Goal: Transaction & Acquisition: Purchase product/service

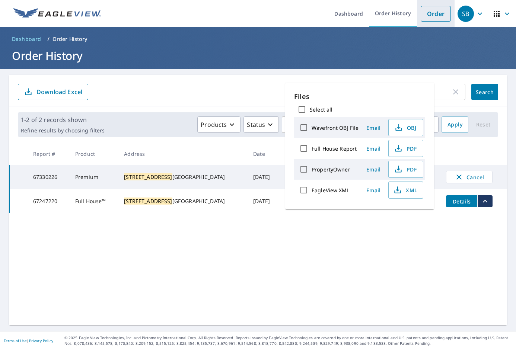
click at [421, 17] on link "Order" at bounding box center [436, 14] width 30 height 16
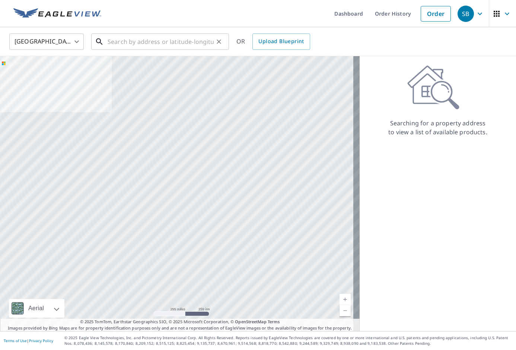
click at [197, 40] on input "text" at bounding box center [161, 41] width 106 height 21
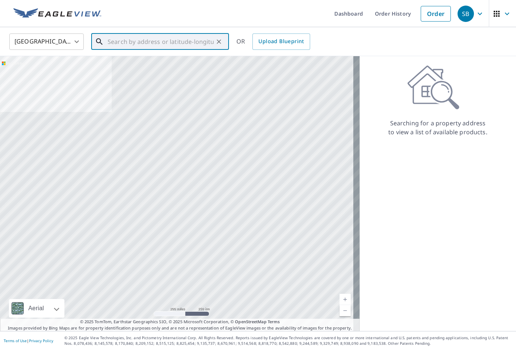
paste input "1716 Beaconsfield Dr"
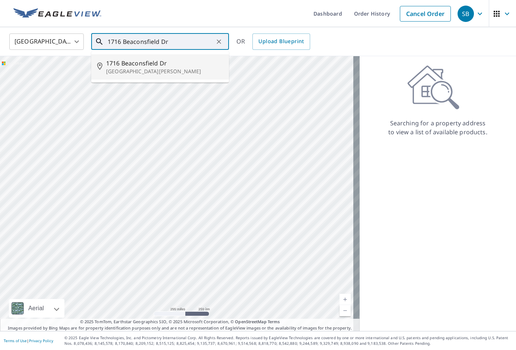
click at [190, 67] on span "1716 Beaconsfield Dr" at bounding box center [164, 63] width 117 height 9
type input "1716 Beaconsfield [GEOGRAPHIC_DATA][PERSON_NAME]"
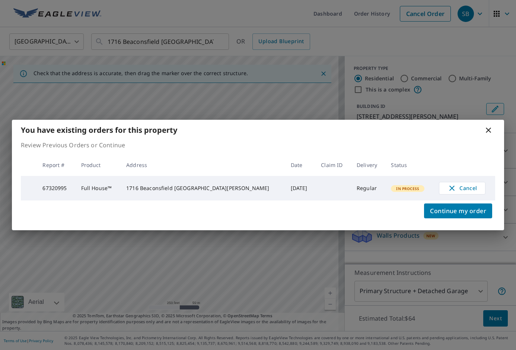
click at [319, 68] on div "You have existing orders for this property Review Previous Orders or Continue R…" at bounding box center [258, 175] width 516 height 350
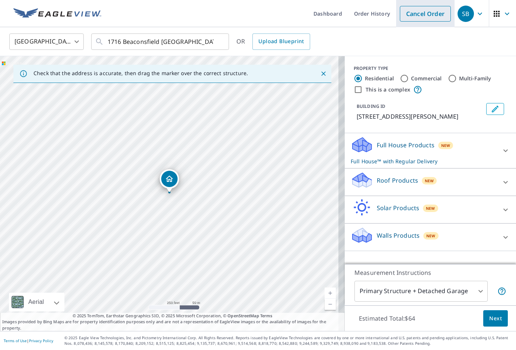
click at [412, 9] on link "Cancel Order" at bounding box center [425, 14] width 51 height 16
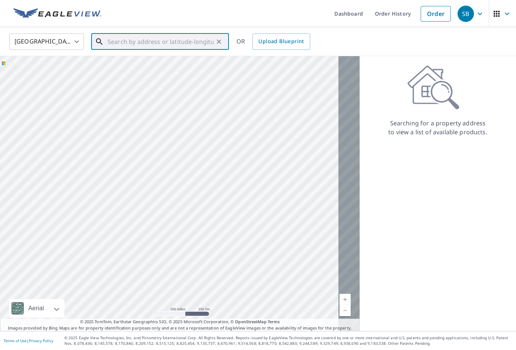
click at [195, 47] on input "text" at bounding box center [161, 41] width 106 height 21
paste input "[STREET_ADDRESS]"
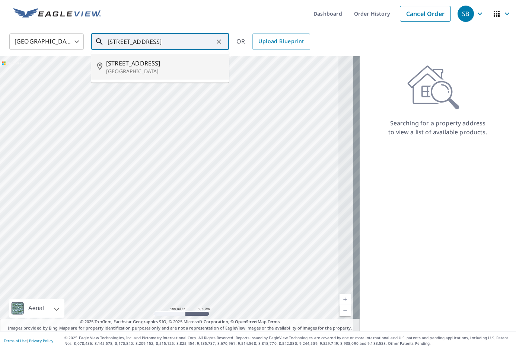
click at [176, 59] on span "[STREET_ADDRESS]" at bounding box center [164, 63] width 117 height 9
type input "[STREET_ADDRESS]"
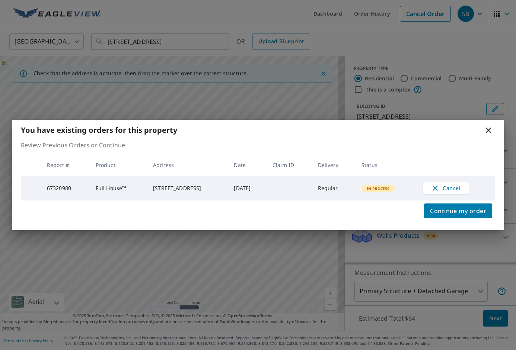
click at [375, 88] on div "You have existing orders for this property Review Previous Orders or Continue R…" at bounding box center [258, 175] width 516 height 350
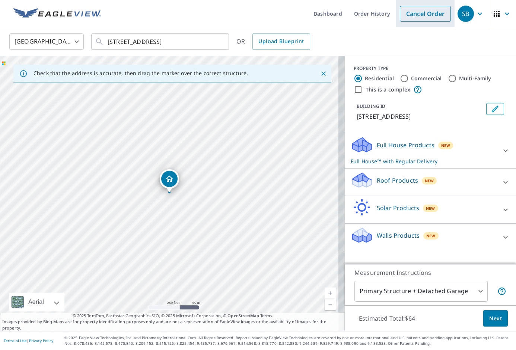
click at [413, 7] on link "Cancel Order" at bounding box center [425, 14] width 51 height 16
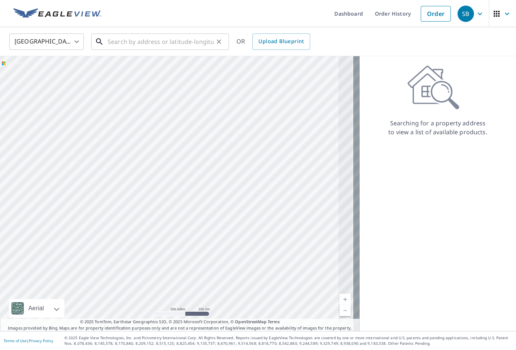
click at [177, 39] on input "text" at bounding box center [161, 41] width 106 height 21
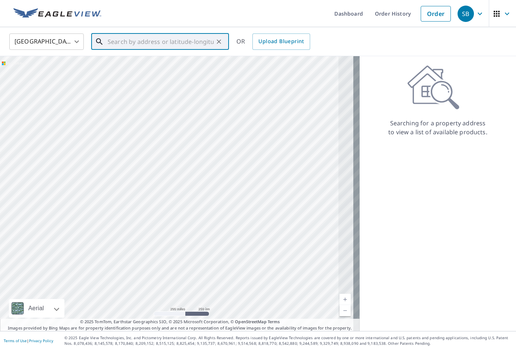
paste input "[STREET_ADDRESS]"
click at [157, 74] on p "[GEOGRAPHIC_DATA][PERSON_NAME]" at bounding box center [164, 71] width 117 height 7
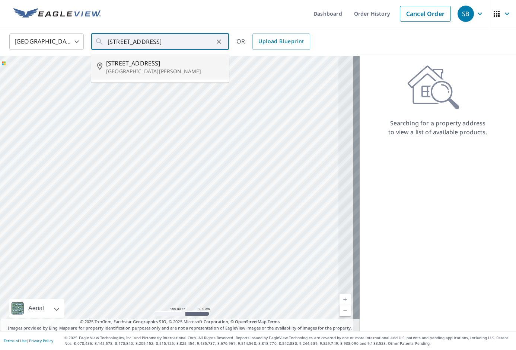
type input "[STREET_ADDRESS][PERSON_NAME]"
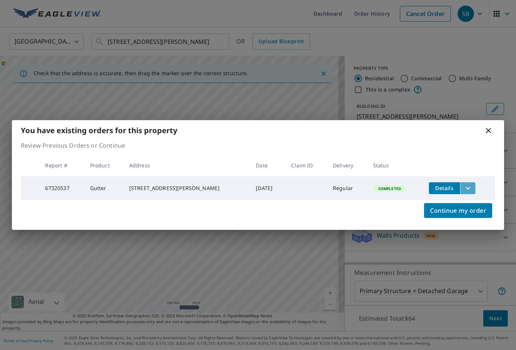
click at [468, 189] on icon "filesDropdownBtn-67320537" at bounding box center [468, 188] width 9 height 9
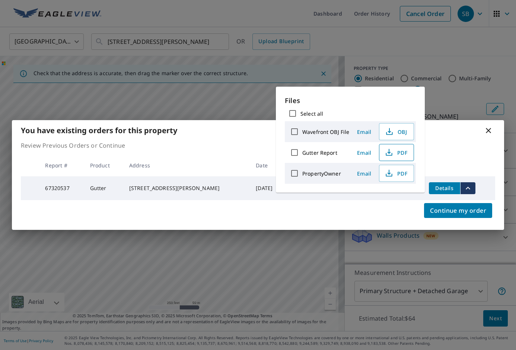
click at [410, 149] on button "PDF" at bounding box center [396, 152] width 35 height 17
click at [185, 82] on div "You have existing orders for this property Review Previous Orders or Continue R…" at bounding box center [258, 175] width 516 height 350
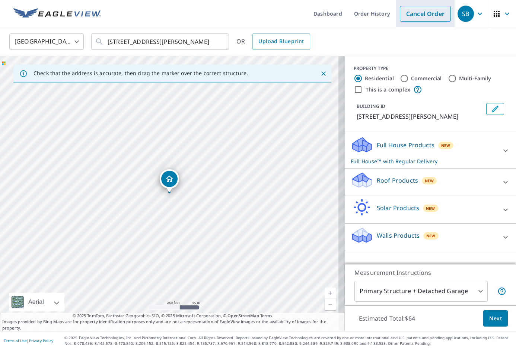
click at [424, 20] on link "Cancel Order" at bounding box center [425, 14] width 51 height 16
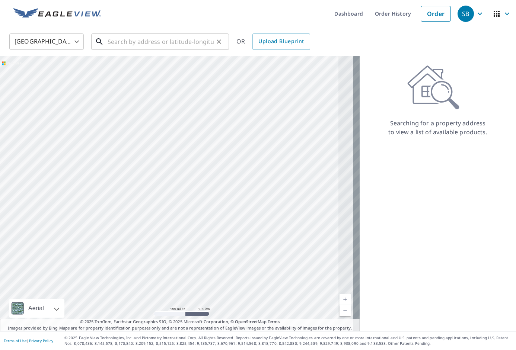
click at [150, 38] on input "text" at bounding box center [161, 41] width 106 height 21
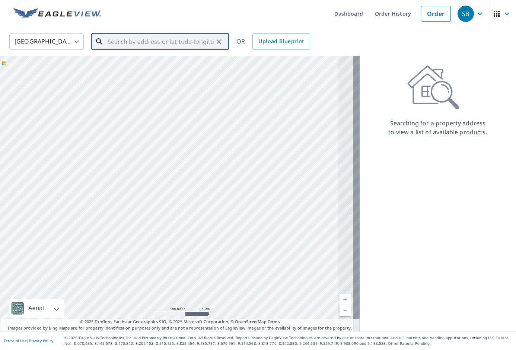
paste input "[STREET_ADDRESS]"
click at [146, 57] on li "[STREET_ADDRESS][PERSON_NAME]" at bounding box center [160, 66] width 138 height 25
type input "[STREET_ADDRESS][PERSON_NAME]"
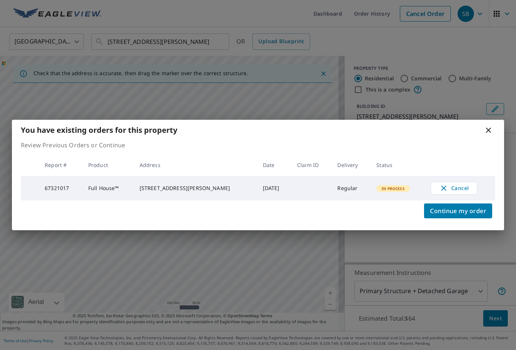
click at [420, 31] on div "You have existing orders for this property Review Previous Orders or Continue R…" at bounding box center [258, 175] width 516 height 350
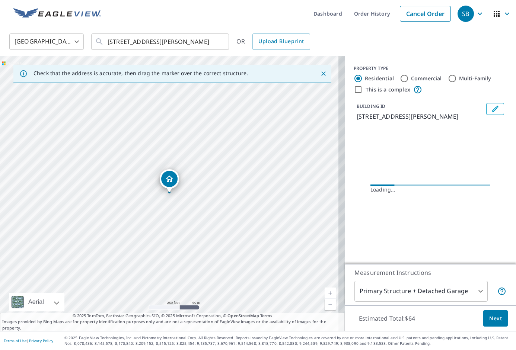
click at [425, 14] on link "Cancel Order" at bounding box center [425, 14] width 51 height 16
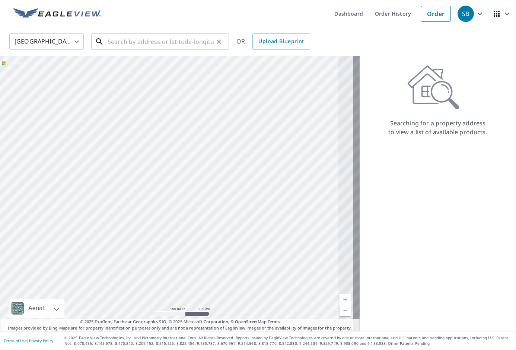
click at [173, 45] on input "text" at bounding box center [161, 41] width 106 height 21
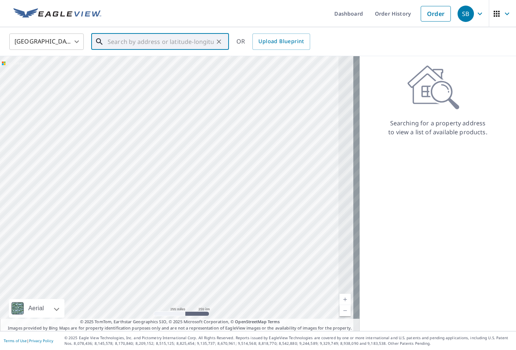
paste input "2001 Crossbridge Ct"
click at [168, 62] on span "2001 Crossbridge Ct" at bounding box center [164, 63] width 117 height 9
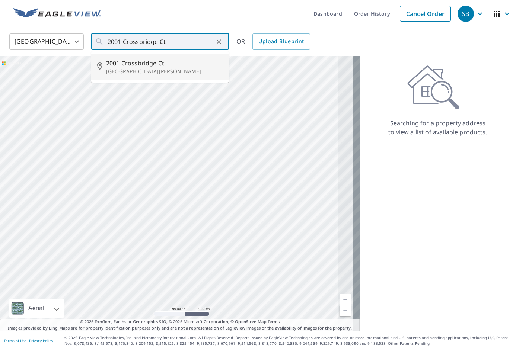
type input "[STREET_ADDRESS][PERSON_NAME]"
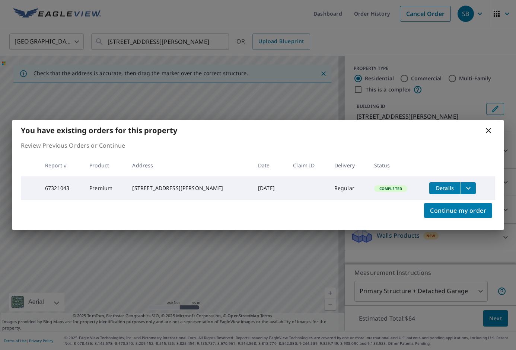
click at [471, 190] on button "filesDropdownBtn-67321043" at bounding box center [468, 188] width 15 height 12
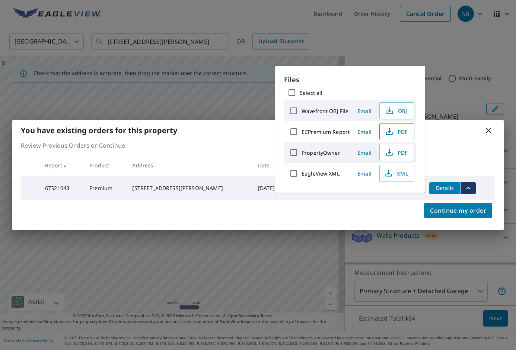
click at [399, 130] on span "PDF" at bounding box center [396, 131] width 24 height 9
click at [435, 55] on div "You have existing orders for this property Review Previous Orders or Continue R…" at bounding box center [258, 175] width 516 height 350
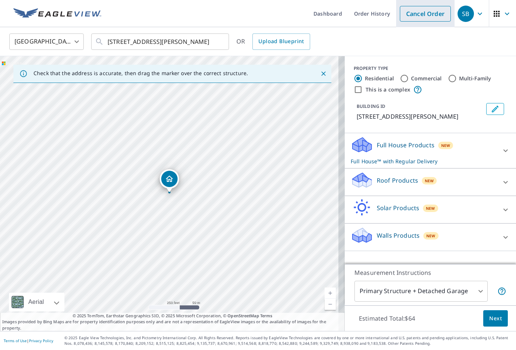
click at [419, 16] on link "Cancel Order" at bounding box center [425, 14] width 51 height 16
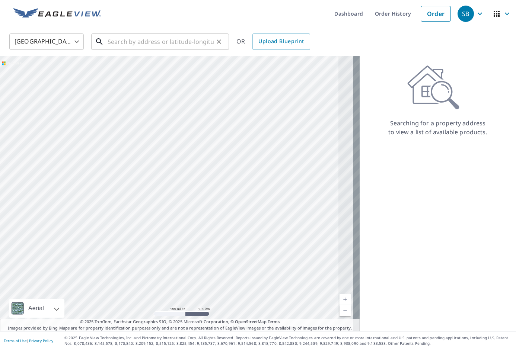
click at [175, 38] on input "text" at bounding box center [161, 41] width 106 height 21
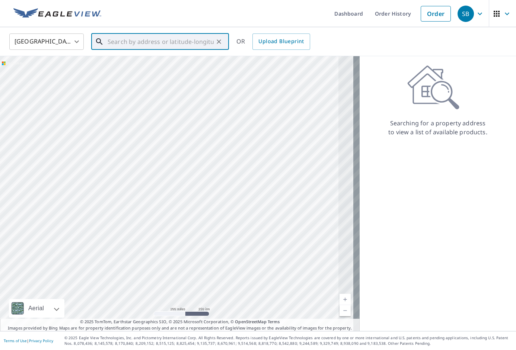
paste input "[STREET_ADDRESS]"
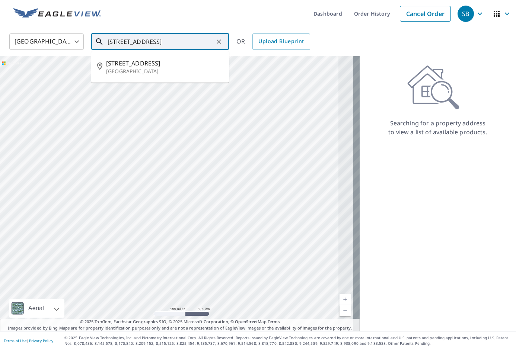
type input "[STREET_ADDRESS]"
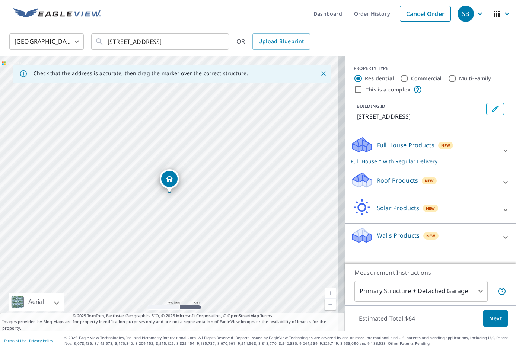
click at [418, 151] on div "Full House Products New Full House™ with Regular Delivery" at bounding box center [424, 150] width 146 height 29
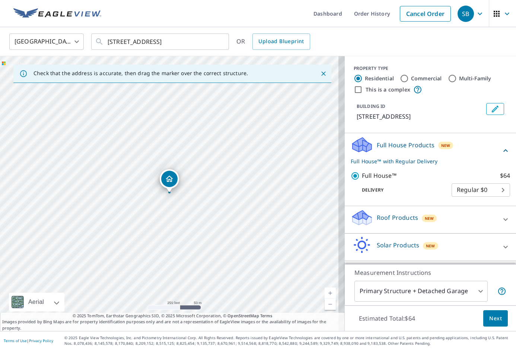
click at [379, 234] on div "Roof Products New Premium $32 Gutter $9.9 Bid Perfect™ $14.85" at bounding box center [430, 220] width 171 height 28
click at [489, 318] on span "Next" at bounding box center [495, 318] width 13 height 9
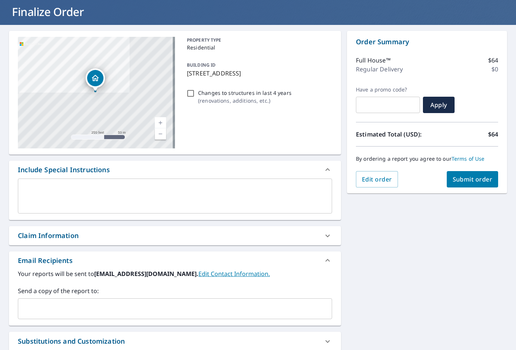
scroll to position [74, 0]
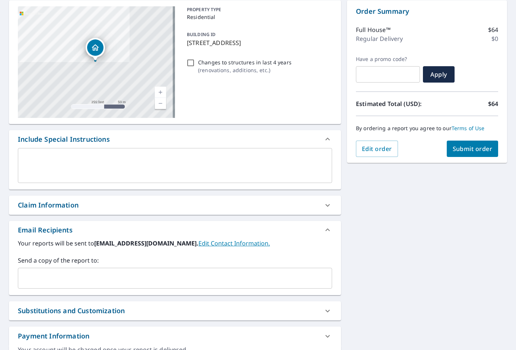
click at [197, 280] on input "text" at bounding box center [169, 278] width 296 height 14
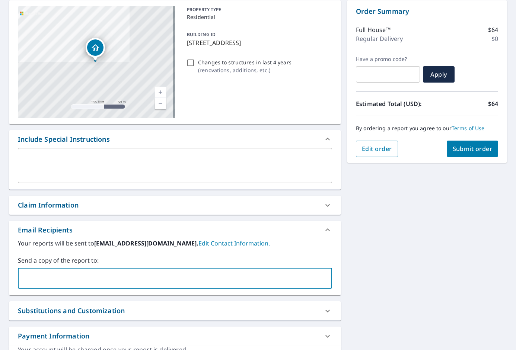
paste input "[PERSON_NAME][EMAIL_ADDRESS][DOMAIN_NAME]"
type input "[PERSON_NAME][EMAIL_ADDRESS][DOMAIN_NAME]"
checkbox input "true"
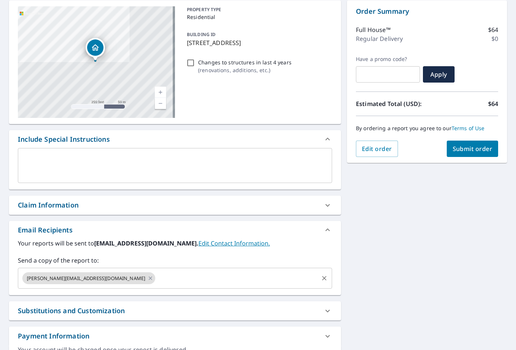
click at [185, 280] on input "text" at bounding box center [236, 278] width 161 height 14
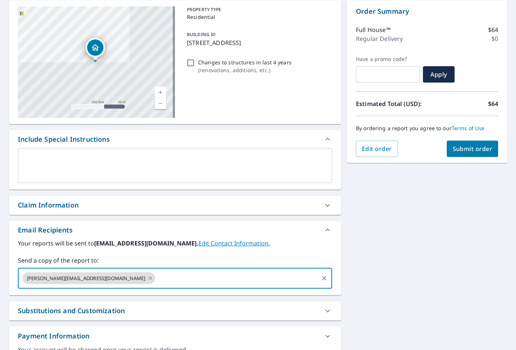
paste input "[PERSON_NAME][EMAIL_ADDRESS][PERSON_NAME][DOMAIN_NAME]"
type input "[PERSON_NAME][EMAIL_ADDRESS][PERSON_NAME][DOMAIN_NAME]"
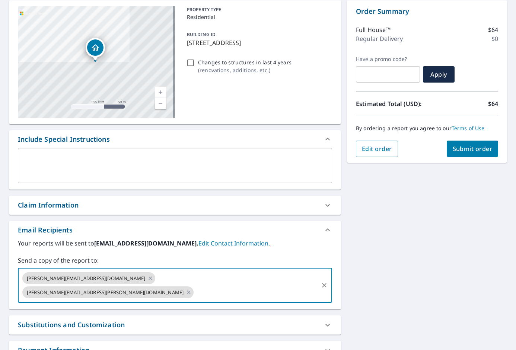
click at [449, 155] on button "Submit order" at bounding box center [473, 149] width 52 height 16
checkbox input "true"
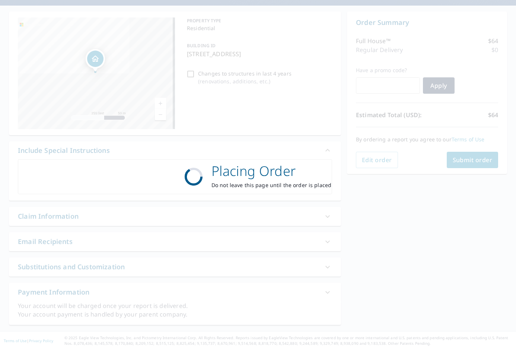
scroll to position [63, 0]
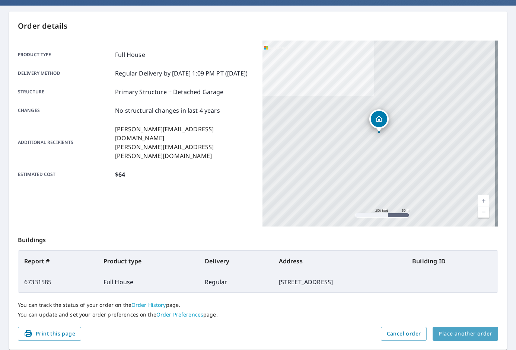
click at [465, 338] on span "Place another order" at bounding box center [466, 333] width 54 height 9
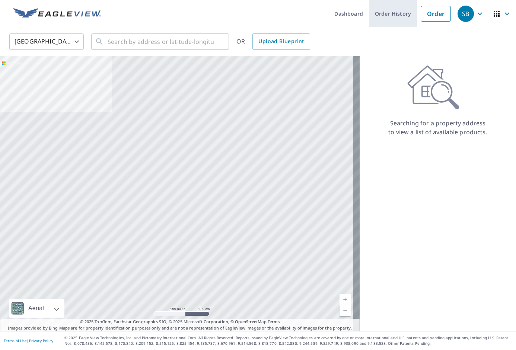
click at [386, 13] on link "Order History" at bounding box center [393, 13] width 48 height 27
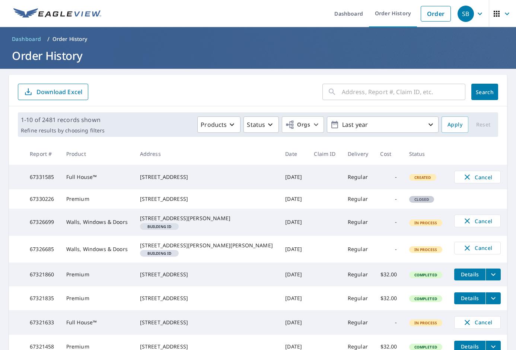
click at [401, 92] on input "text" at bounding box center [404, 92] width 124 height 21
paste input "[PERSON_NAME][EMAIL_ADDRESS][PERSON_NAME][DOMAIN_NAME]"
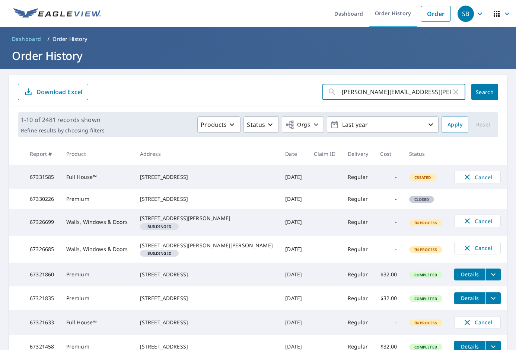
type input "[PERSON_NAME][EMAIL_ADDRESS][PERSON_NAME][DOMAIN_NAME]"
click at [451, 92] on icon "button" at bounding box center [455, 91] width 9 height 9
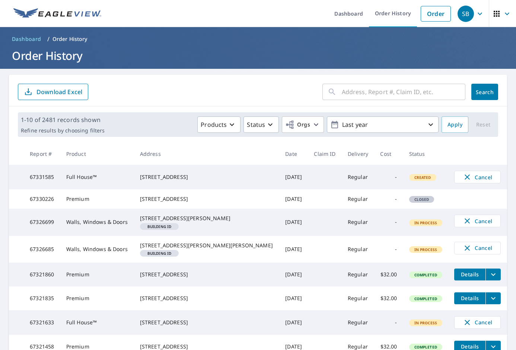
click at [415, 89] on input "text" at bounding box center [404, 92] width 124 height 21
paste input "[STREET_ADDRESS]"
type input "[STREET_ADDRESS]"
click at [471, 95] on button "Search" at bounding box center [484, 92] width 27 height 16
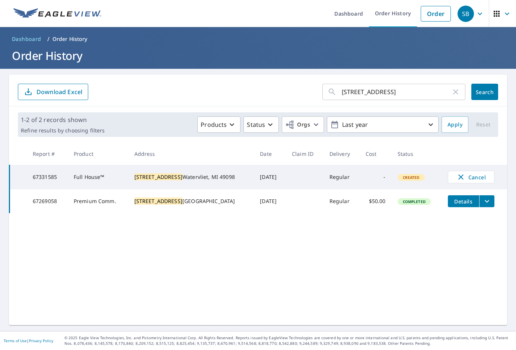
click at [482, 203] on icon "filesDropdownBtn-67269058" at bounding box center [486, 201] width 9 height 9
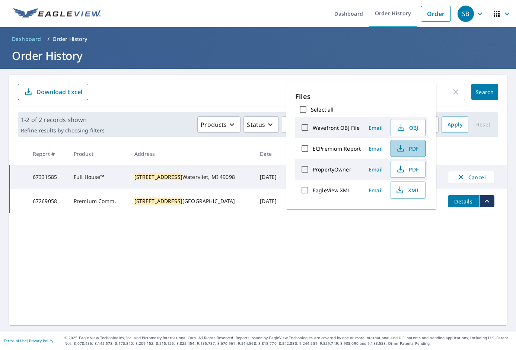
click at [423, 146] on button "PDF" at bounding box center [408, 148] width 35 height 17
click at [280, 35] on ol "Dashboard / Order History" at bounding box center [258, 39] width 498 height 12
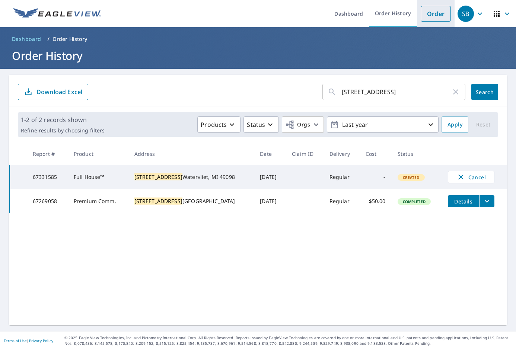
click at [424, 13] on link "Order" at bounding box center [436, 14] width 30 height 16
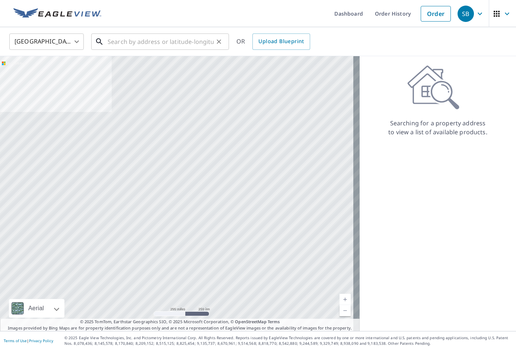
click at [172, 44] on input "text" at bounding box center [161, 41] width 106 height 21
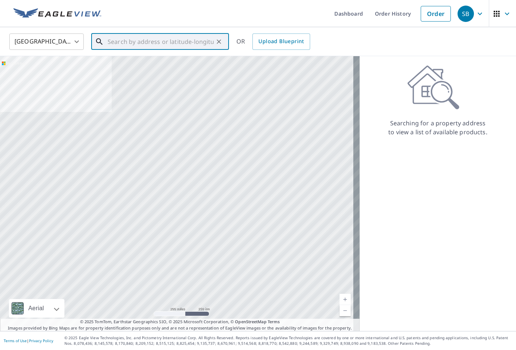
paste input "[STREET_ADDRESS][PERSON_NAME]"
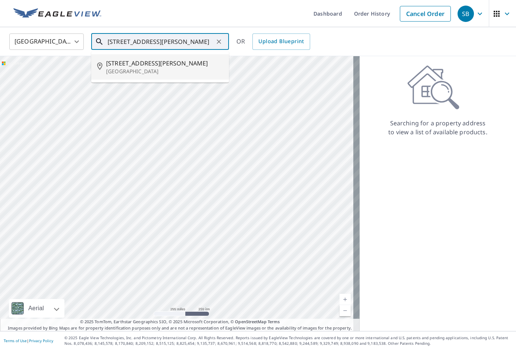
click at [160, 68] on p "[GEOGRAPHIC_DATA]" at bounding box center [164, 71] width 117 height 7
type input "[STREET_ADDRESS][PERSON_NAME]"
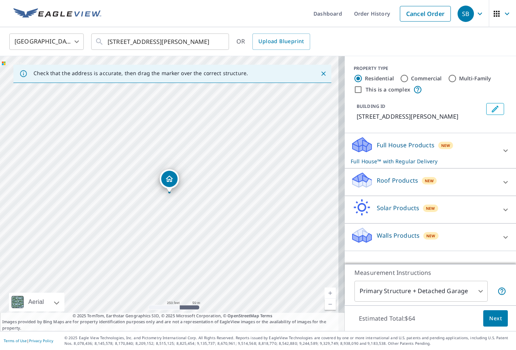
click at [407, 185] on p "Roof Products" at bounding box center [397, 180] width 41 height 9
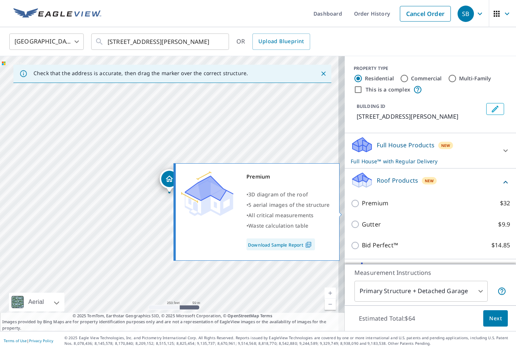
click at [364, 208] on p "Premium" at bounding box center [375, 203] width 26 height 9
click at [362, 208] on input "Premium $32" at bounding box center [356, 203] width 11 height 9
checkbox input "true"
checkbox input "false"
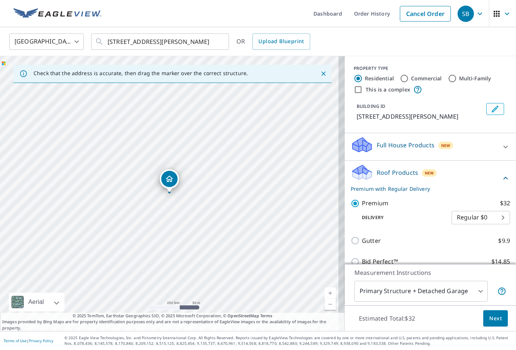
click at [493, 325] on button "Next" at bounding box center [495, 318] width 25 height 17
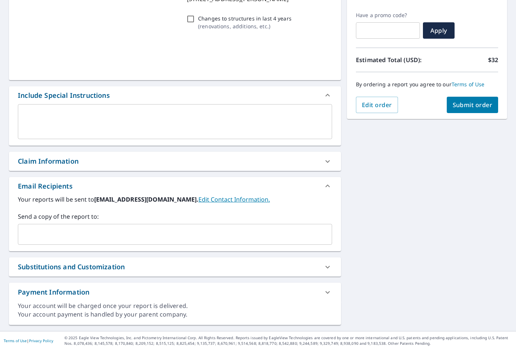
scroll to position [118, 0]
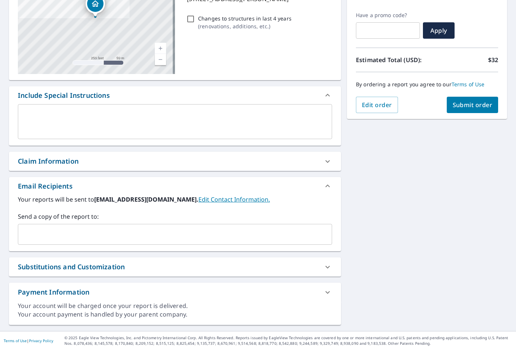
click at [104, 237] on input "text" at bounding box center [169, 234] width 296 height 14
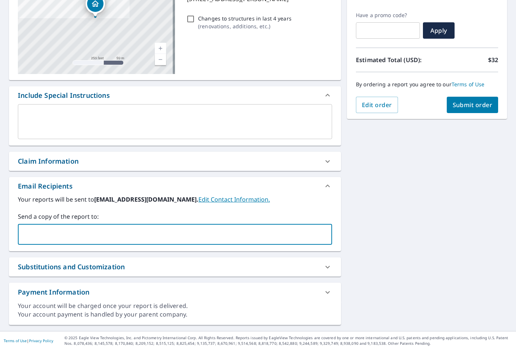
paste input "[PERSON_NAME][EMAIL_ADDRESS][DOMAIN_NAME]"
type input "[PERSON_NAME][EMAIL_ADDRESS][DOMAIN_NAME]"
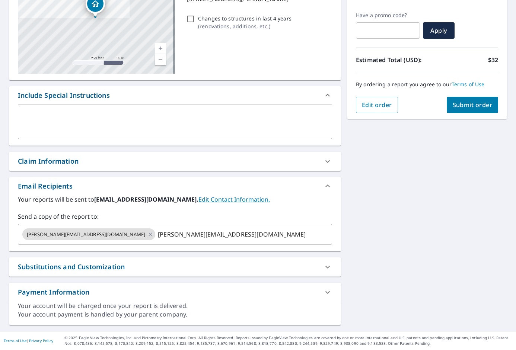
checkbox input "true"
click at [211, 236] on input "text" at bounding box center [236, 234] width 161 height 14
paste input "[PERSON_NAME][EMAIL_ADDRESS][PERSON_NAME][DOMAIN_NAME]"
type input "[PERSON_NAME][EMAIL_ADDRESS][PERSON_NAME][DOMAIN_NAME]"
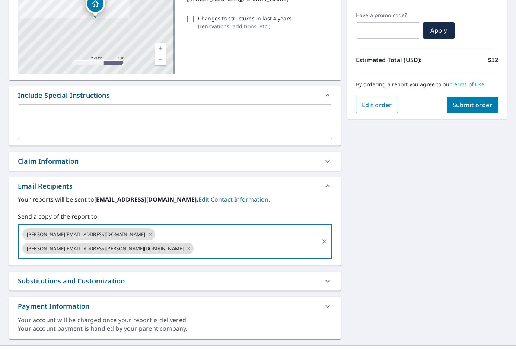
click at [468, 106] on span "Submit order" at bounding box center [473, 105] width 40 height 8
checkbox input "true"
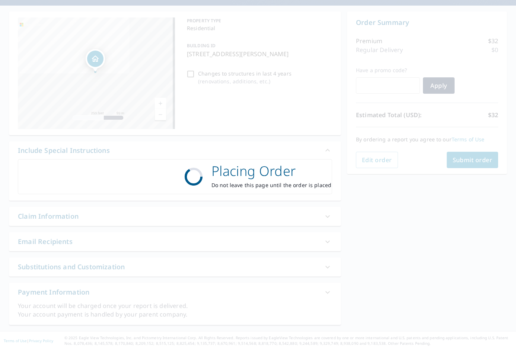
scroll to position [63, 0]
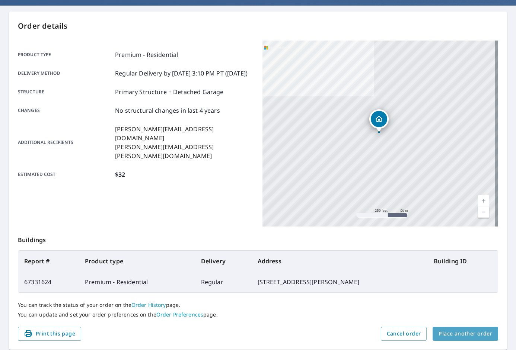
click at [477, 330] on span "Place another order" at bounding box center [466, 333] width 54 height 9
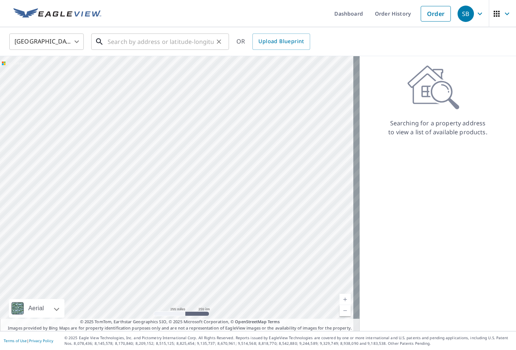
click at [192, 39] on input "text" at bounding box center [161, 41] width 106 height 21
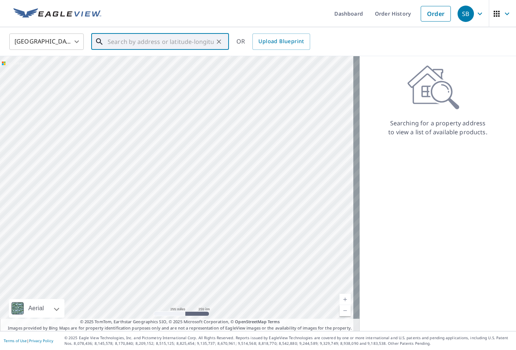
paste input "[STREET_ADDRESS]"
click at [180, 59] on span "[STREET_ADDRESS]" at bounding box center [164, 63] width 117 height 9
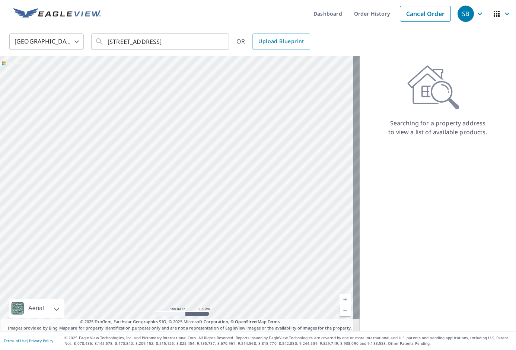
type input "[STREET_ADDRESS]"
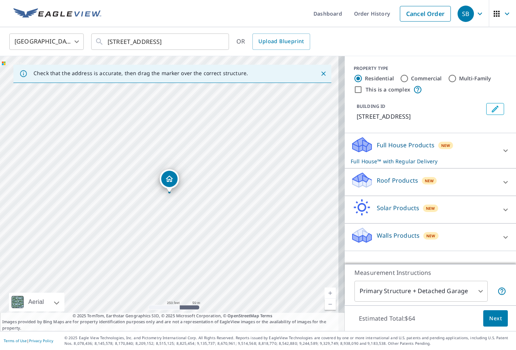
click at [451, 185] on div "Roof Products New" at bounding box center [424, 182] width 146 height 21
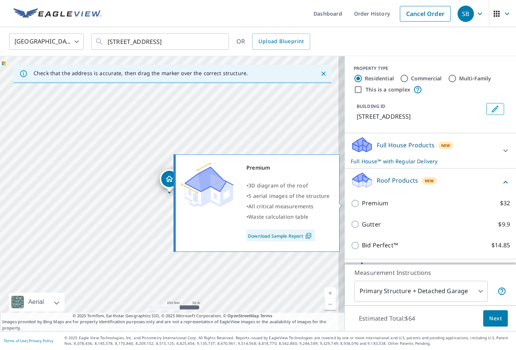
click at [376, 200] on p "Premium" at bounding box center [375, 203] width 26 height 9
click at [362, 200] on input "Premium $32" at bounding box center [356, 203] width 11 height 9
checkbox input "true"
checkbox input "false"
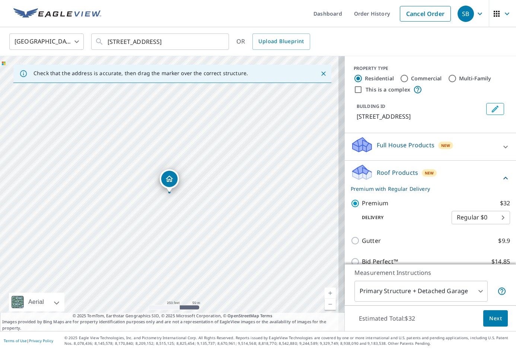
click at [492, 322] on span "Next" at bounding box center [495, 318] width 13 height 9
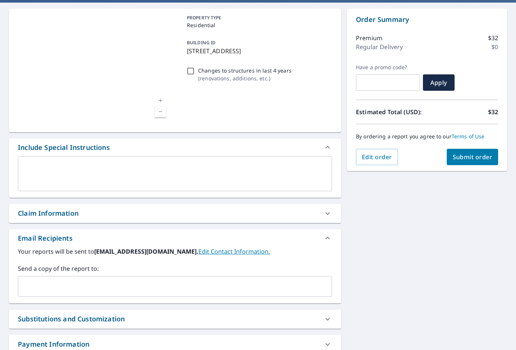
scroll to position [118, 0]
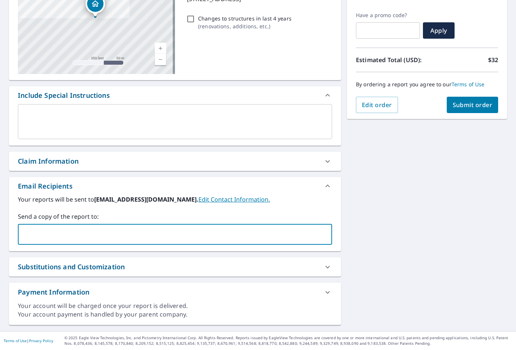
click at [122, 237] on input "text" at bounding box center [169, 234] width 296 height 14
paste input "[PERSON_NAME][EMAIL_ADDRESS][DOMAIN_NAME]"
type input "[PERSON_NAME][EMAIL_ADDRESS][DOMAIN_NAME]"
checkbox input "true"
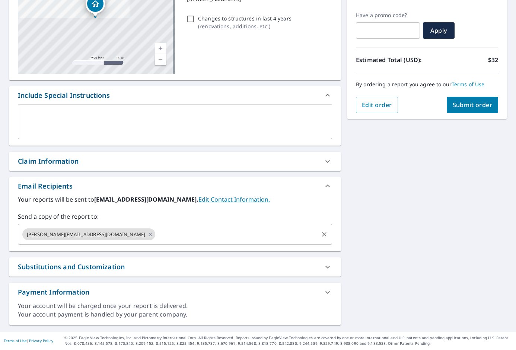
click at [161, 232] on input "text" at bounding box center [236, 234] width 161 height 14
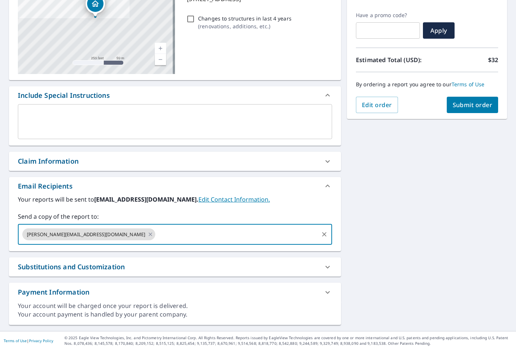
paste input "[PERSON_NAME][EMAIL_ADDRESS][PERSON_NAME][DOMAIN_NAME]"
type input "[PERSON_NAME][EMAIL_ADDRESS][PERSON_NAME][DOMAIN_NAME]"
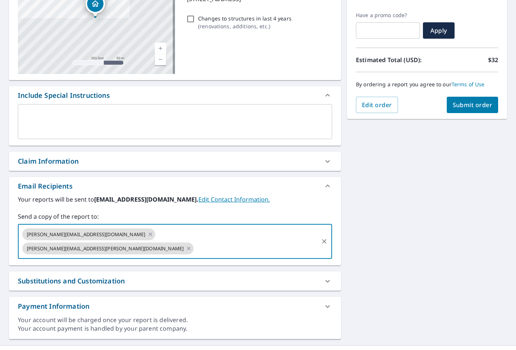
click at [465, 98] on button "Submit order" at bounding box center [473, 105] width 52 height 16
checkbox input "true"
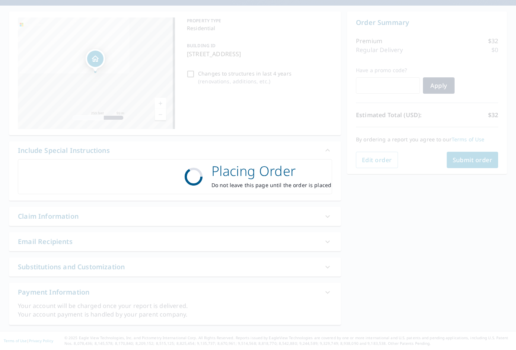
scroll to position [63, 0]
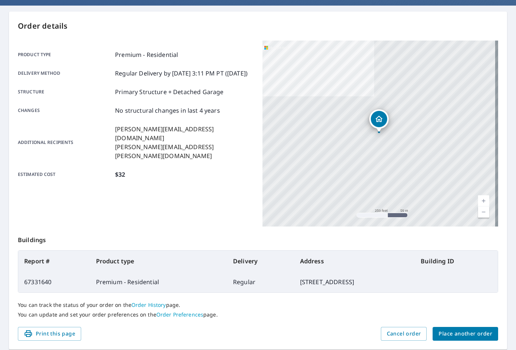
click at [456, 337] on span "Place another order" at bounding box center [466, 333] width 54 height 9
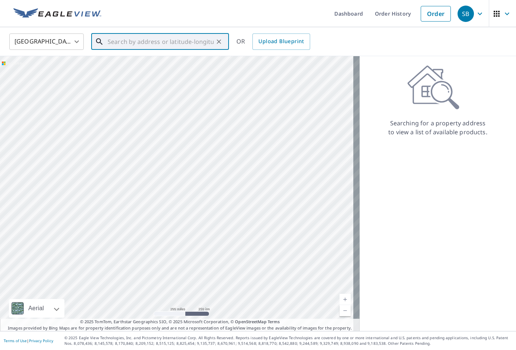
click at [182, 36] on input "text" at bounding box center [161, 41] width 106 height 21
paste input "[STREET_ADDRESS][PERSON_NAME]"
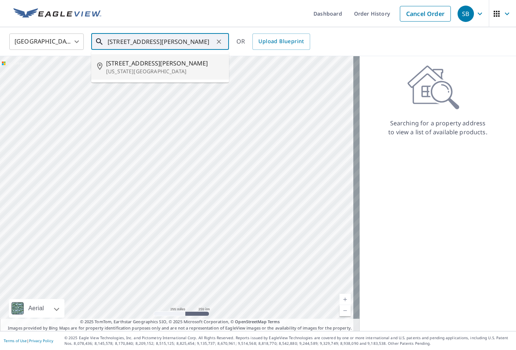
click at [176, 56] on li "[STREET_ADDRESS][PERSON_NAME][US_STATE]" at bounding box center [160, 66] width 138 height 25
type input "[STREET_ADDRESS][PERSON_NAME][US_STATE]"
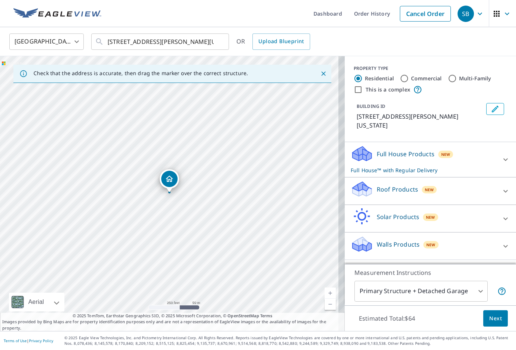
click at [398, 182] on div "Roof Products New" at bounding box center [424, 191] width 146 height 21
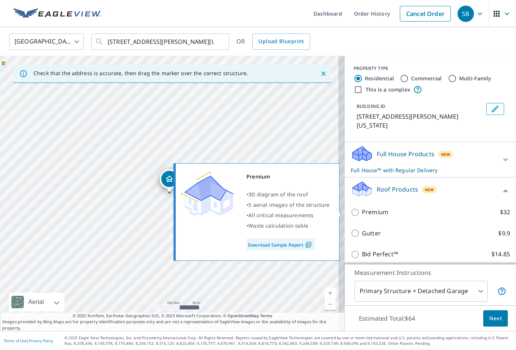
click at [367, 215] on p "Premium" at bounding box center [375, 212] width 26 height 9
click at [362, 215] on input "Premium $32" at bounding box center [356, 212] width 11 height 9
checkbox input "true"
checkbox input "false"
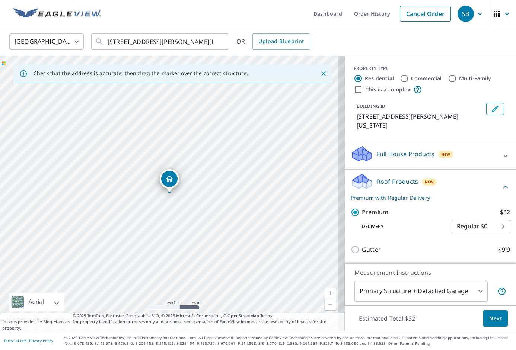
click at [489, 321] on span "Next" at bounding box center [495, 318] width 13 height 9
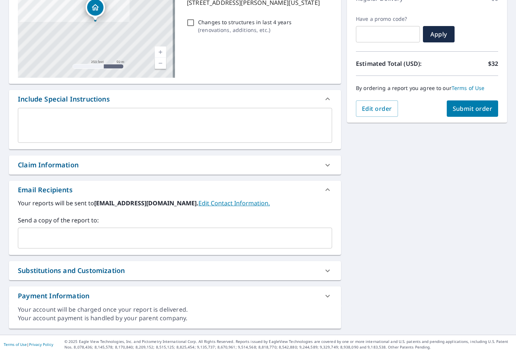
scroll to position [118, 0]
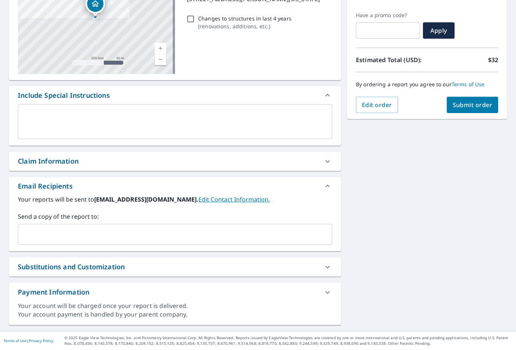
click at [172, 236] on input "text" at bounding box center [169, 234] width 296 height 14
paste input "[PERSON_NAME][EMAIL_ADDRESS][DOMAIN_NAME]"
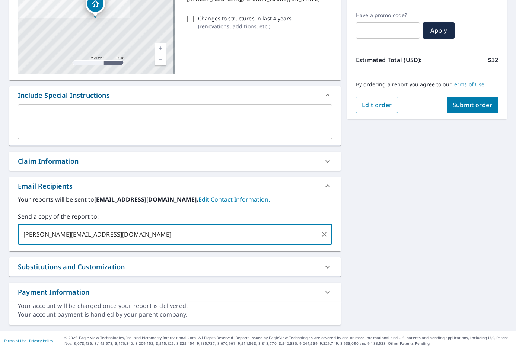
type input "[PERSON_NAME][EMAIL_ADDRESS][DOMAIN_NAME]"
checkbox input "true"
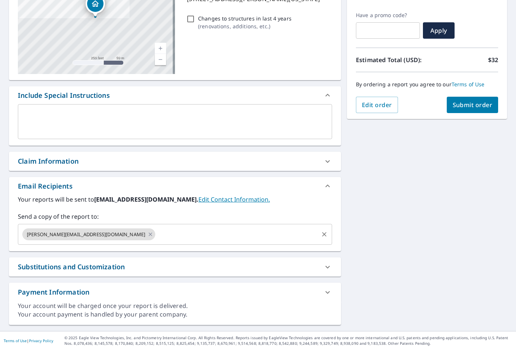
click at [203, 227] on div "[PERSON_NAME][EMAIL_ADDRESS][DOMAIN_NAME] ​" at bounding box center [175, 234] width 314 height 21
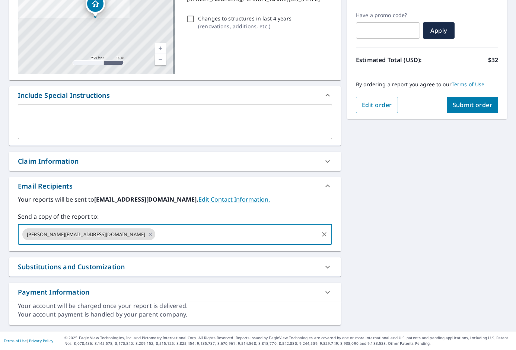
paste input "[PERSON_NAME][EMAIL_ADDRESS][PERSON_NAME][DOMAIN_NAME]"
type input "[PERSON_NAME][EMAIL_ADDRESS][PERSON_NAME][DOMAIN_NAME]"
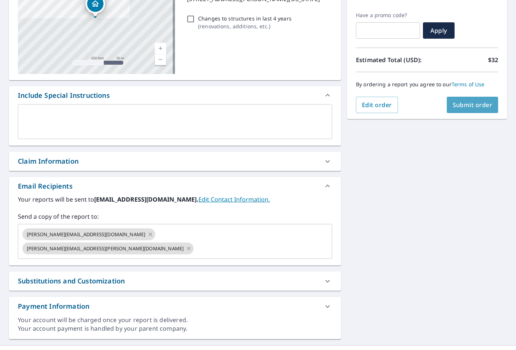
click at [464, 98] on button "Submit order" at bounding box center [473, 105] width 52 height 16
checkbox input "true"
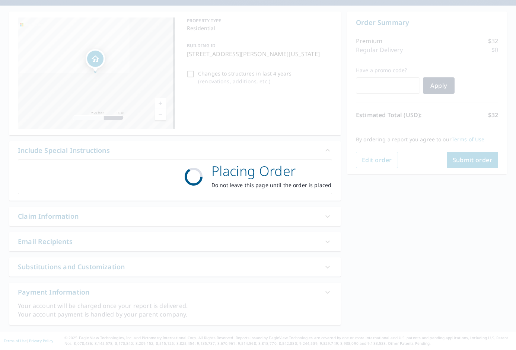
scroll to position [63, 0]
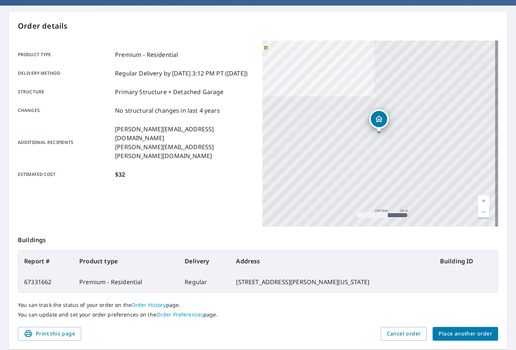
click at [438, 329] on button "Place another order" at bounding box center [466, 334] width 66 height 14
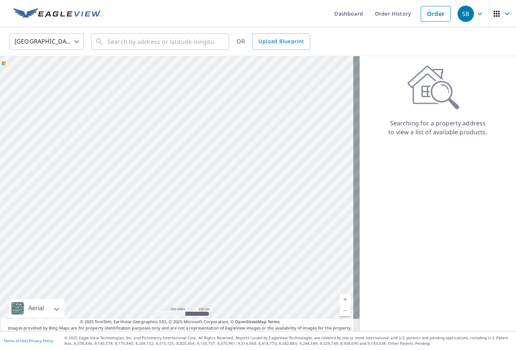
drag, startPoint x: 173, startPoint y: 26, endPoint x: 171, endPoint y: 30, distance: 3.8
click at [173, 26] on ul "Dashboard Order History Order" at bounding box center [280, 13] width 349 height 27
click at [167, 35] on input "text" at bounding box center [161, 41] width 106 height 21
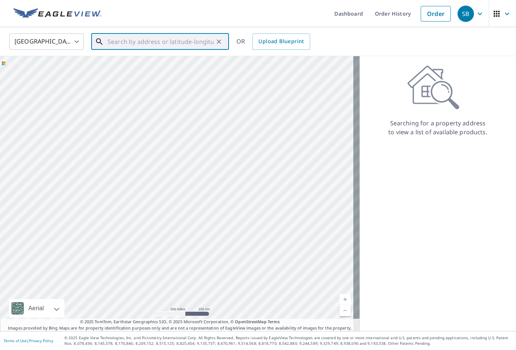
type input "v"
paste input "[STREET_ADDRESS]"
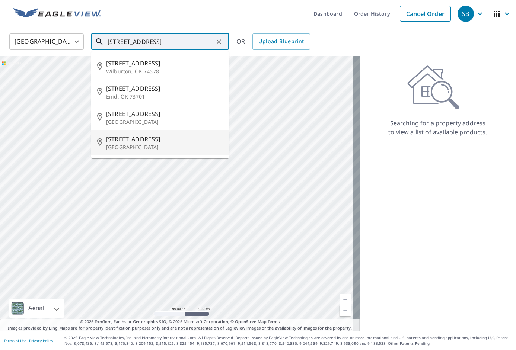
click at [181, 150] on p "[GEOGRAPHIC_DATA]" at bounding box center [164, 147] width 117 height 7
type input "[STREET_ADDRESS]"
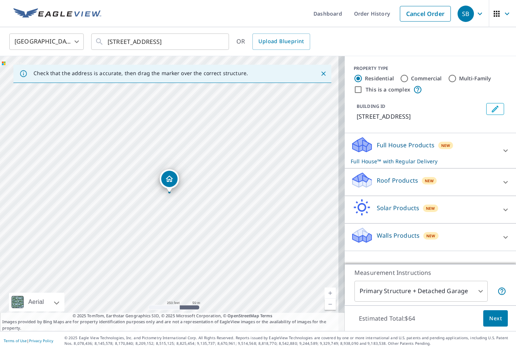
click at [411, 149] on p "Full House Products" at bounding box center [406, 145] width 58 height 9
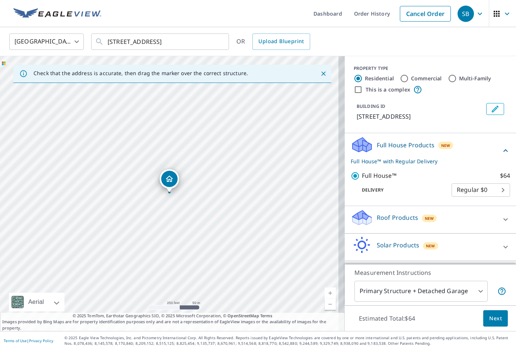
click at [492, 315] on span "Next" at bounding box center [495, 318] width 13 height 9
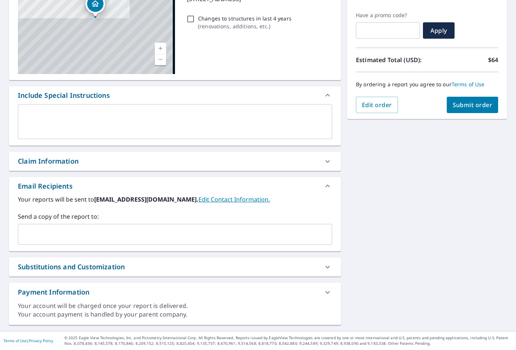
scroll to position [118, 0]
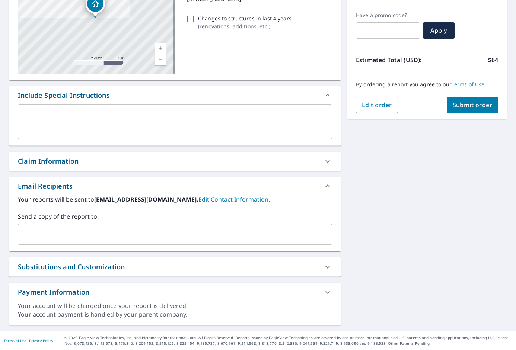
click at [122, 236] on input "text" at bounding box center [169, 234] width 296 height 14
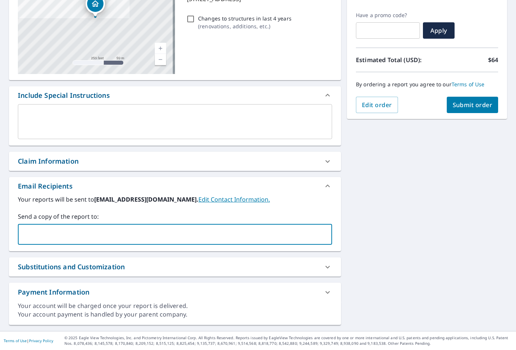
paste input "[PERSON_NAME][EMAIL_ADDRESS][DOMAIN_NAME]"
type input "[PERSON_NAME][EMAIL_ADDRESS][DOMAIN_NAME]"
checkbox input "true"
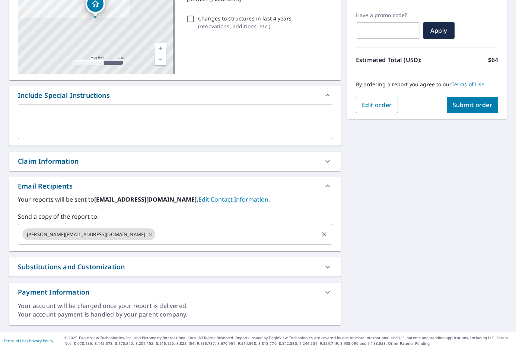
click at [161, 231] on input "text" at bounding box center [236, 234] width 161 height 14
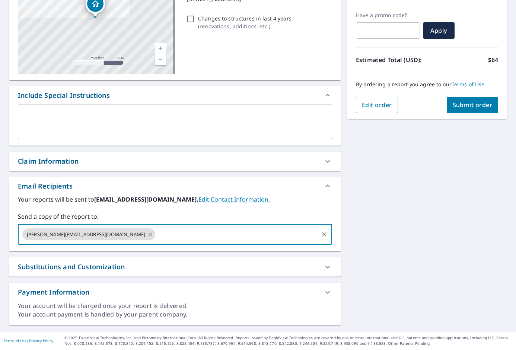
paste input "[PERSON_NAME][EMAIL_ADDRESS][PERSON_NAME][DOMAIN_NAME]"
type input "[PERSON_NAME][EMAIL_ADDRESS][PERSON_NAME][DOMAIN_NAME]"
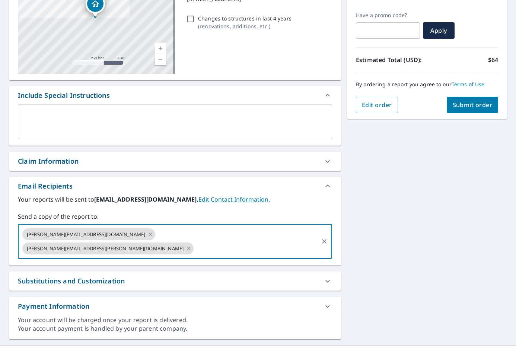
click at [479, 101] on span "Submit order" at bounding box center [473, 105] width 40 height 8
checkbox input "true"
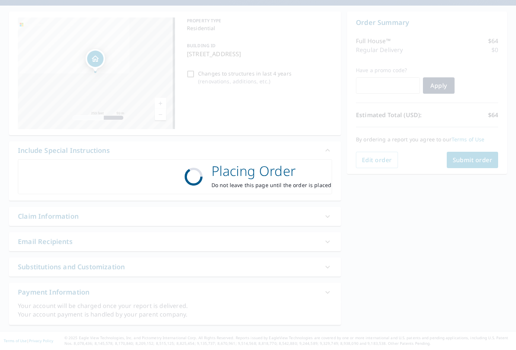
scroll to position [63, 0]
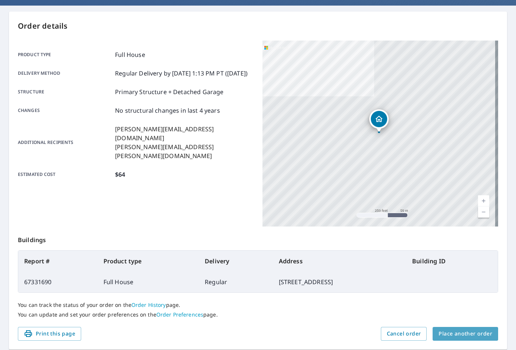
click at [484, 338] on span "Place another order" at bounding box center [466, 333] width 54 height 9
